Goal: Find contact information: Find contact information

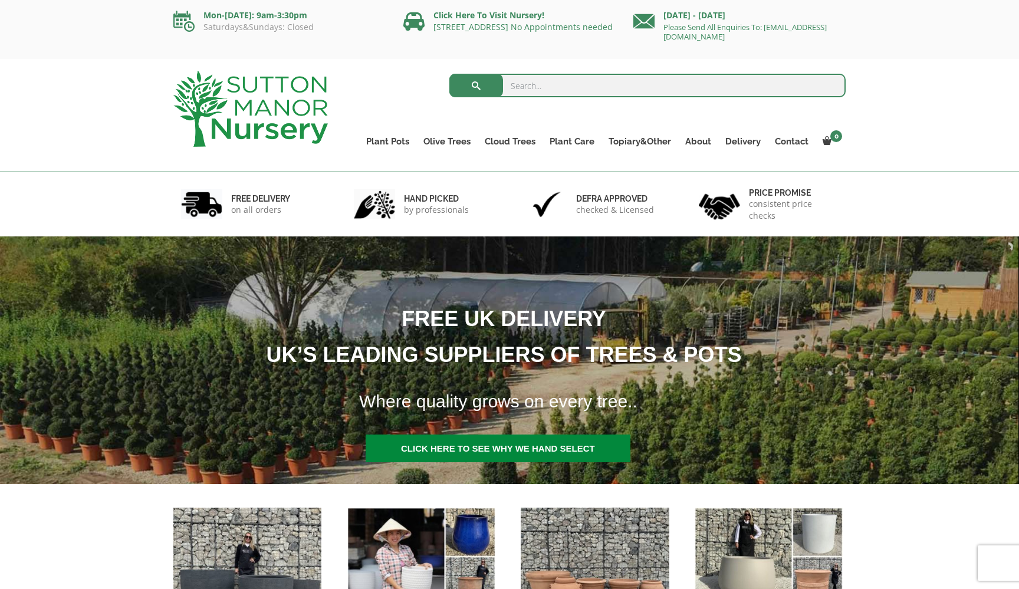
click at [523, 87] on input "search" at bounding box center [648, 86] width 397 height 24
type input "barolo 125"
click at [476, 86] on button "submit" at bounding box center [477, 86] width 54 height 24
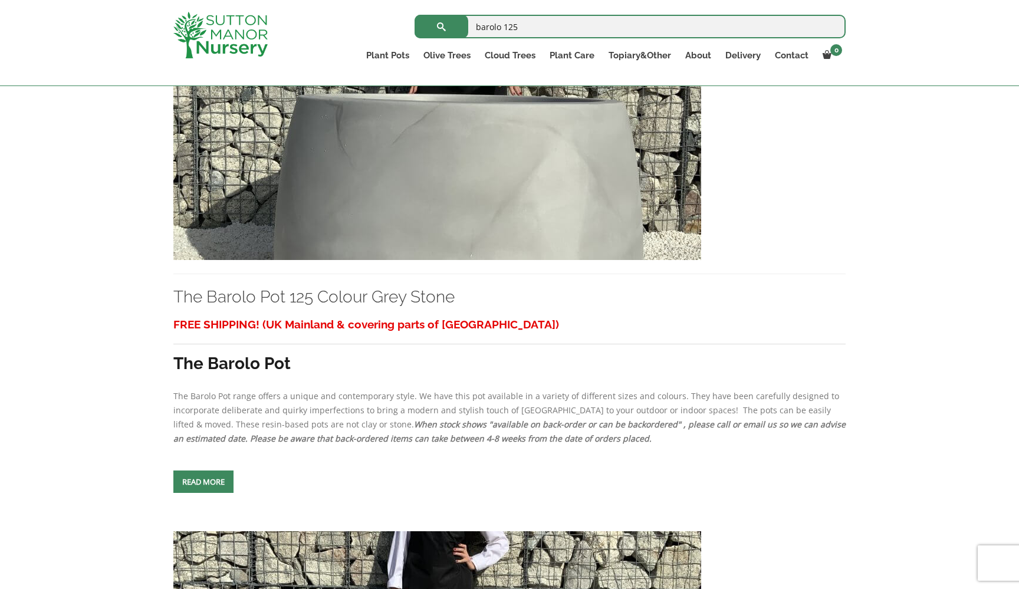
scroll to position [2445, 0]
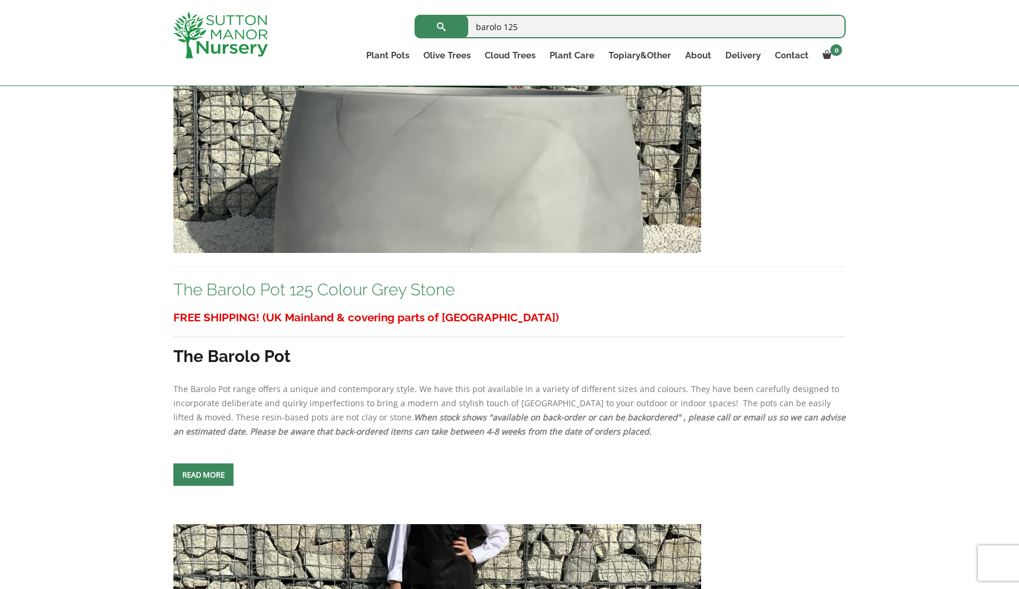
click at [237, 300] on link "The Barolo Pot 125 Colour Grey Stone" at bounding box center [313, 289] width 281 height 19
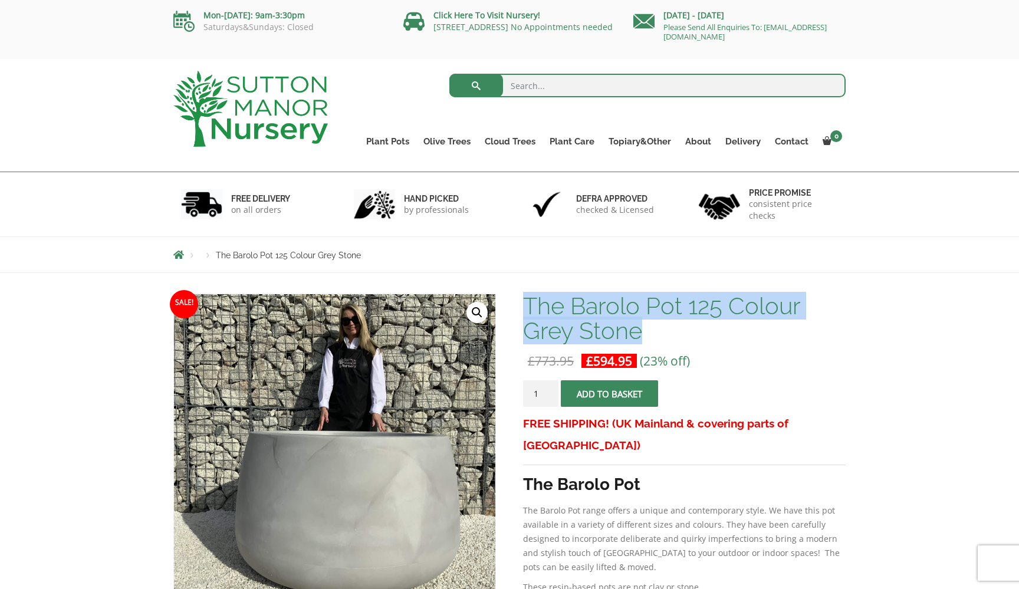
drag, startPoint x: 647, startPoint y: 337, endPoint x: 524, endPoint y: 307, distance: 126.3
click at [524, 307] on h1 "The Barolo Pot 125 Colour Grey Stone" at bounding box center [684, 319] width 323 height 50
copy h1 "The Barolo Pot 125 Colour Grey Stone"
click at [792, 143] on link "Contact" at bounding box center [792, 141] width 48 height 17
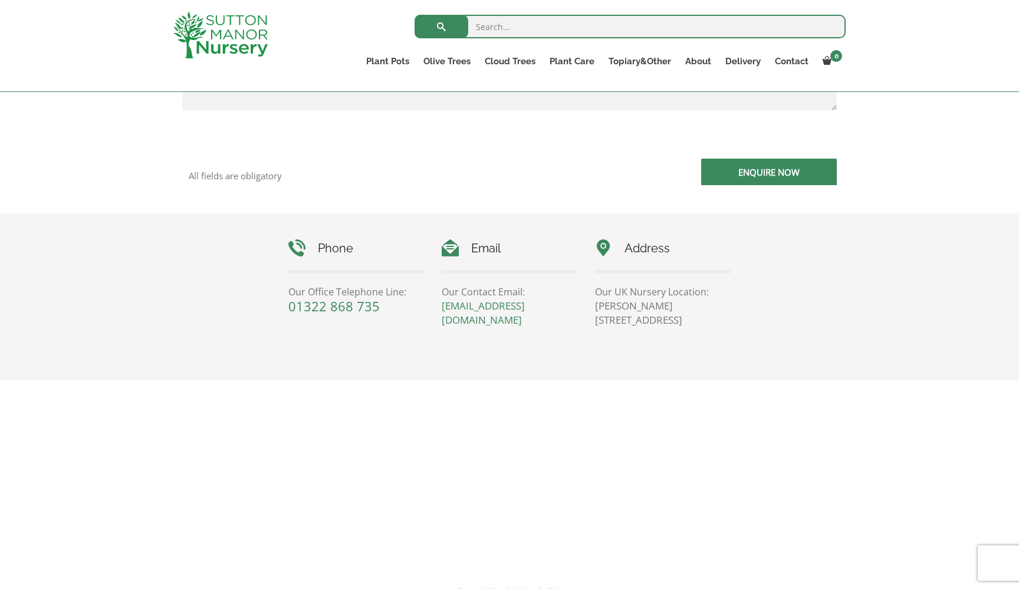
scroll to position [428, 0]
